Goal: Find specific page/section: Find specific page/section

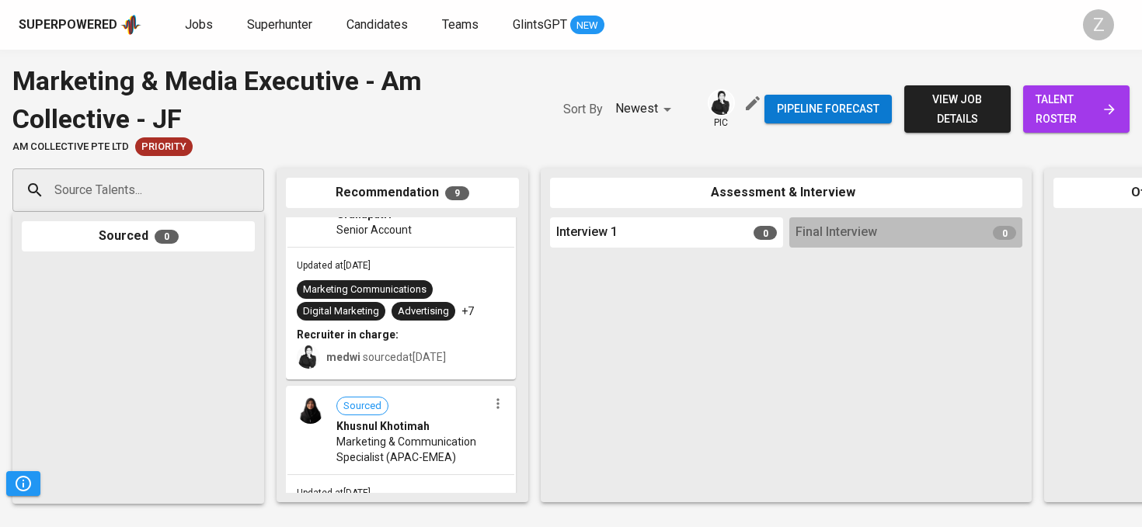
scroll to position [69, 0]
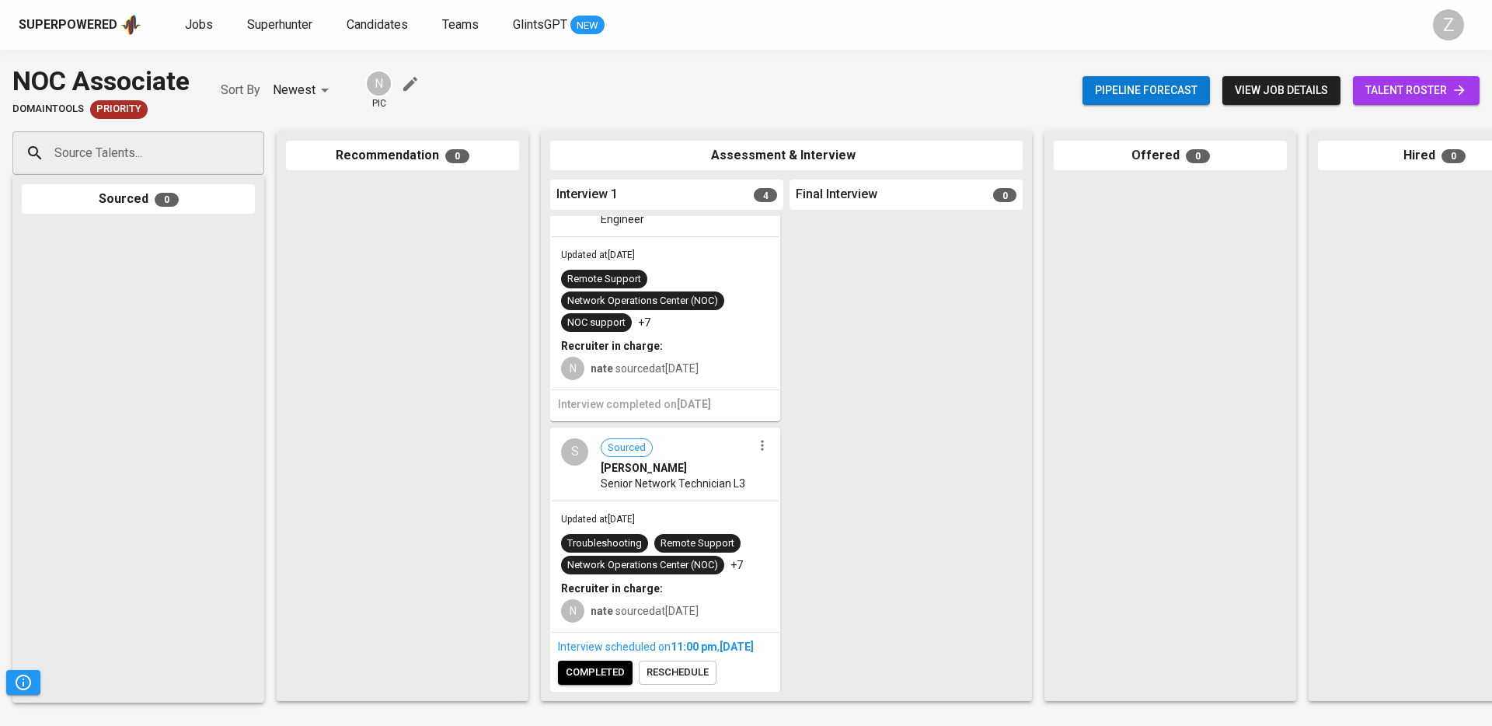
scroll to position [644, 0]
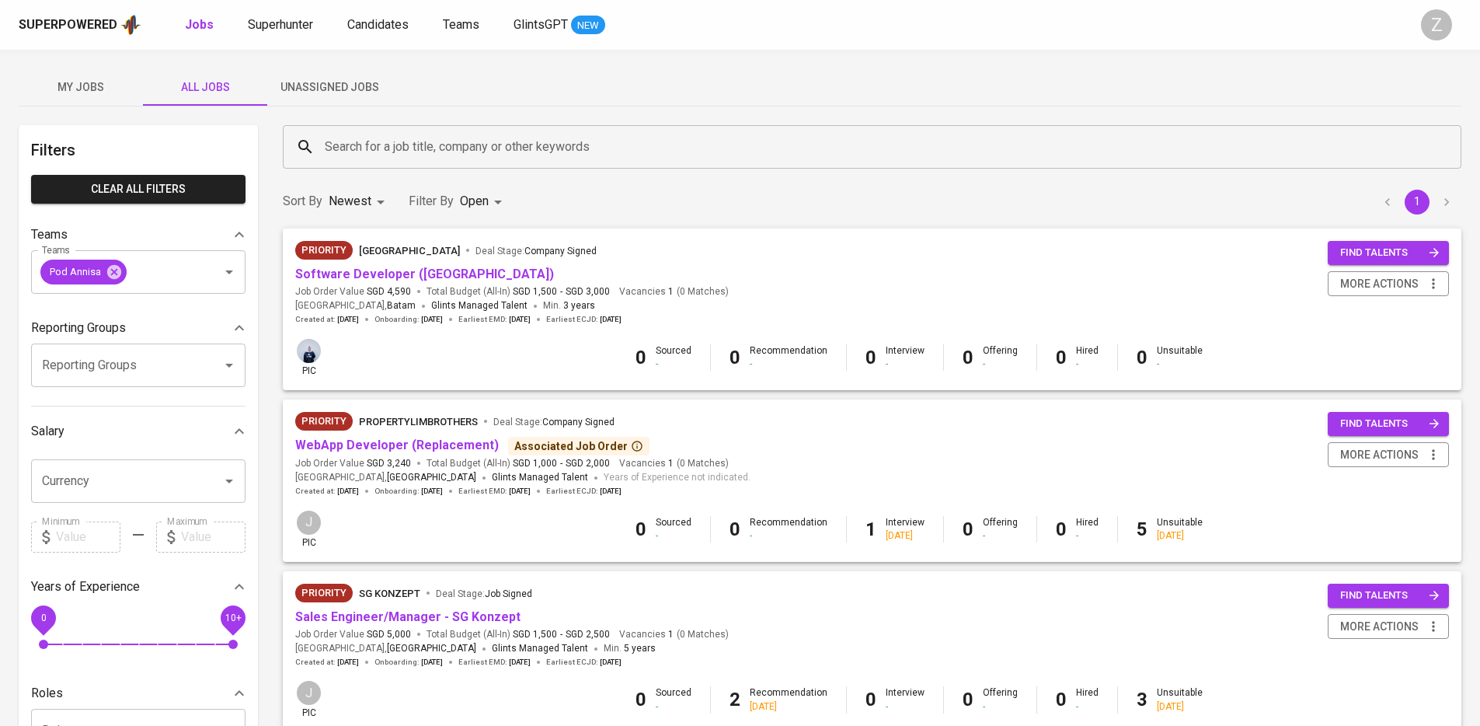
scroll to position [87, 0]
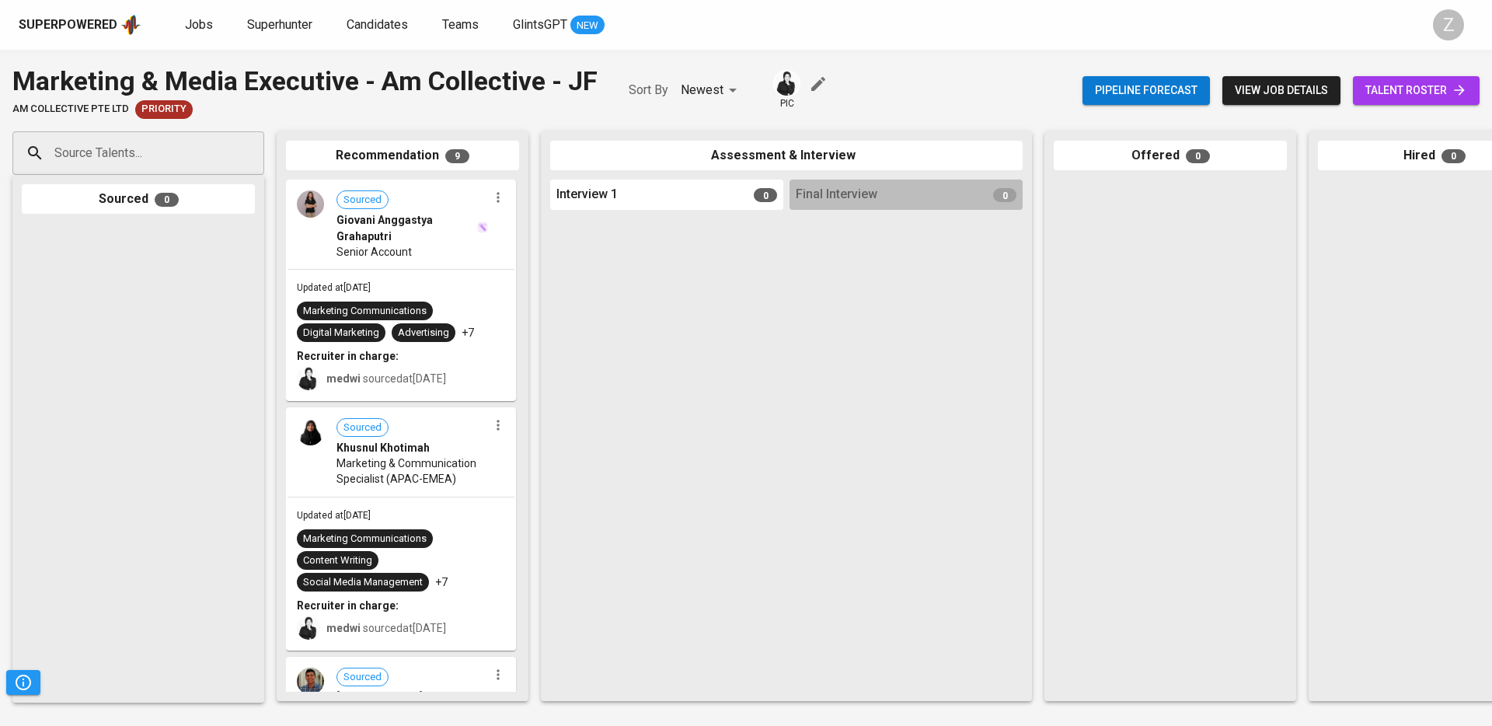
click at [786, 93] on img at bounding box center [787, 83] width 24 height 24
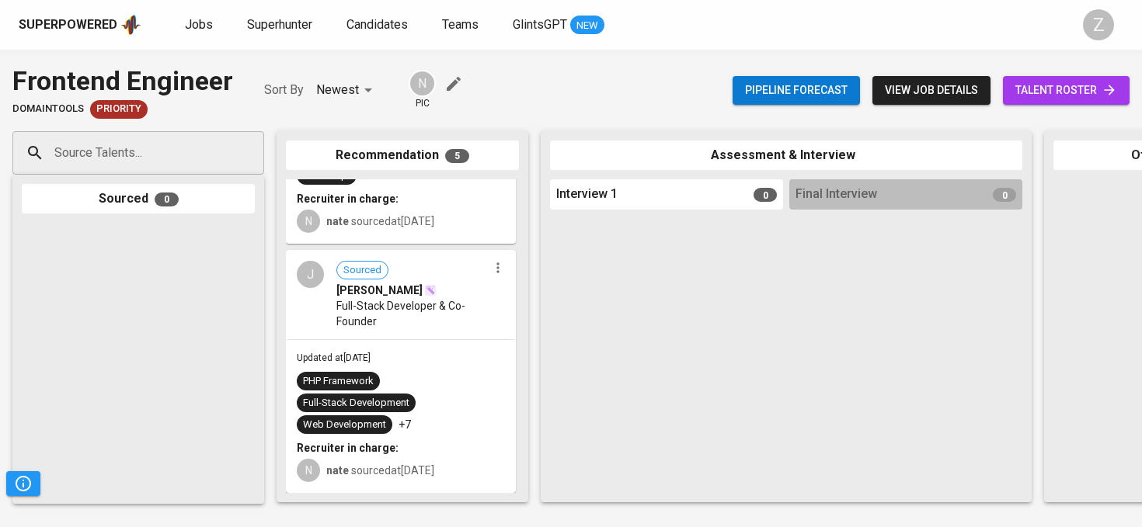
scroll to position [768, 0]
